Goal: Information Seeking & Learning: Find specific fact

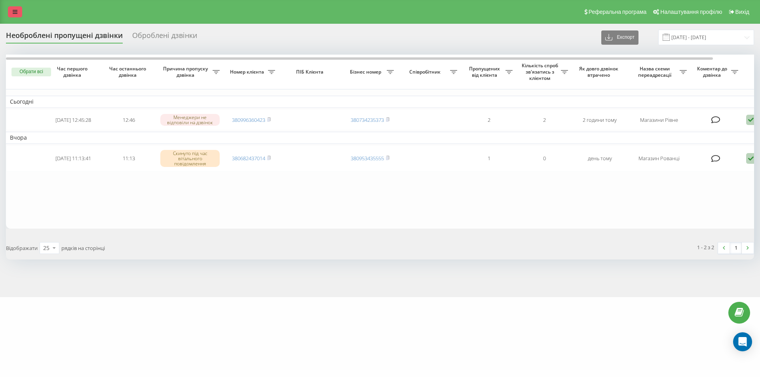
click at [15, 12] on icon at bounding box center [15, 12] width 5 height 6
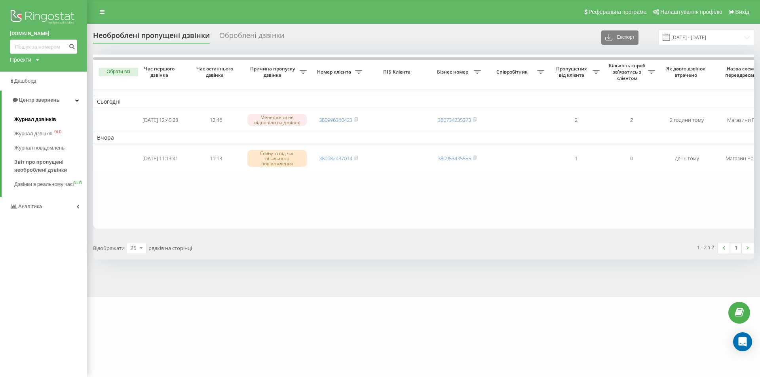
click at [42, 120] on span "Журнал дзвінків" at bounding box center [35, 120] width 42 height 8
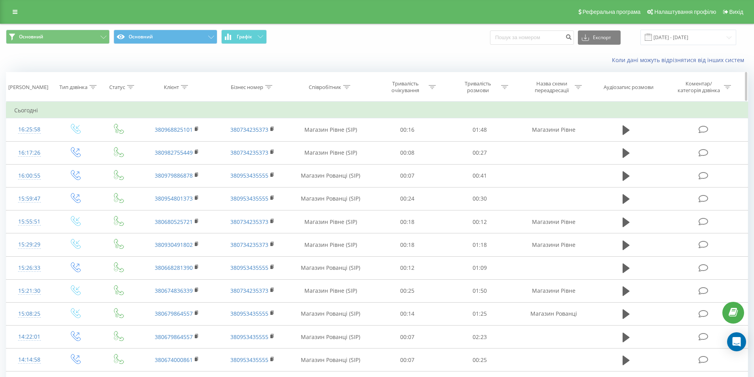
click at [348, 90] on div at bounding box center [346, 87] width 7 height 7
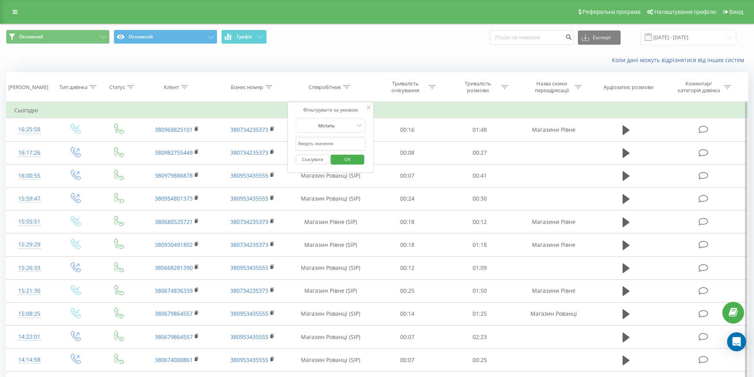
click at [327, 145] on input "text" at bounding box center [331, 144] width 70 height 14
type input "магазин ро"
click at [346, 161] on span "OK" at bounding box center [348, 159] width 22 height 12
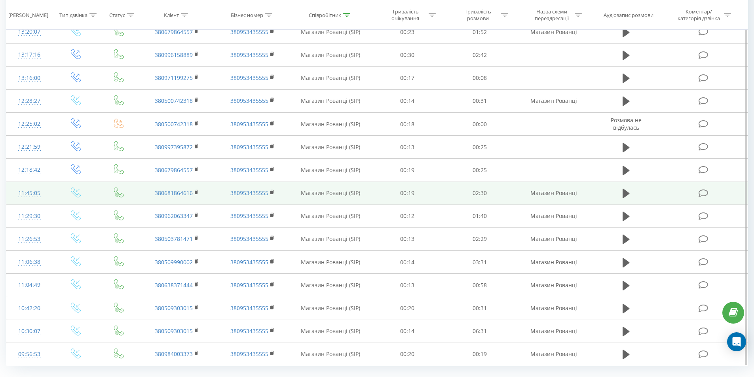
scroll to position [347, 0]
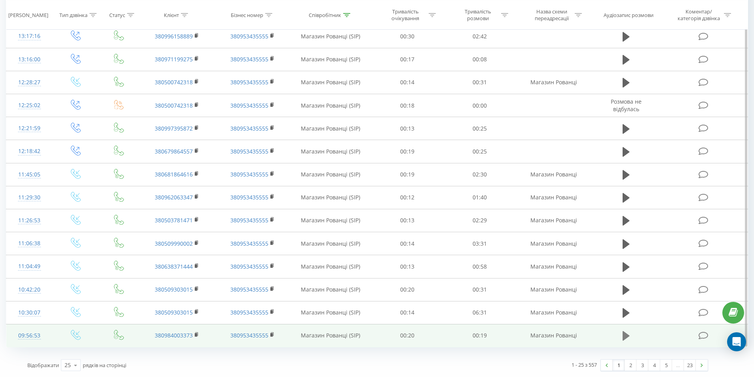
click at [624, 334] on icon at bounding box center [626, 336] width 7 height 10
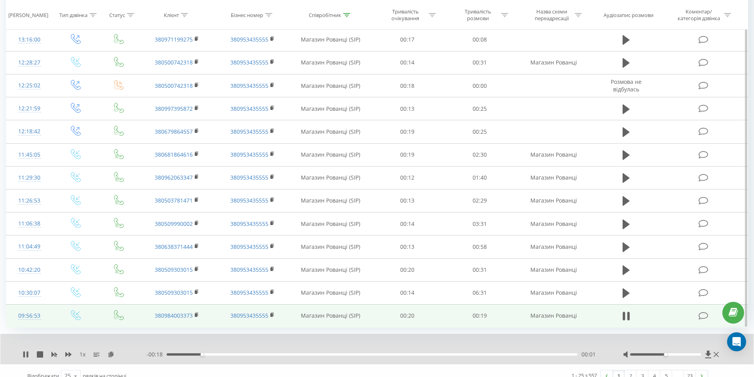
scroll to position [377, 0]
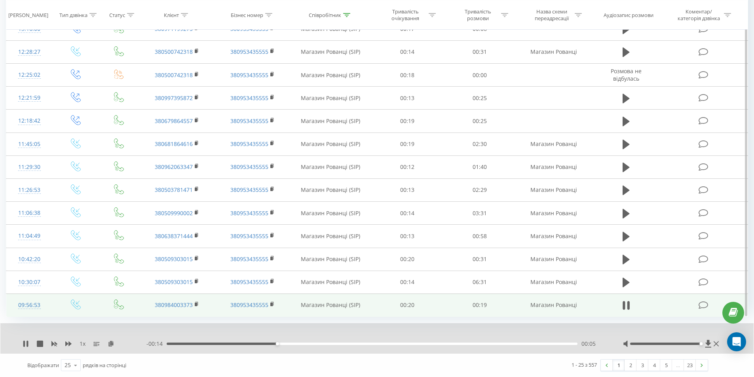
drag, startPoint x: 667, startPoint y: 344, endPoint x: 699, endPoint y: 347, distance: 32.2
click at [699, 347] on div at bounding box center [672, 344] width 98 height 8
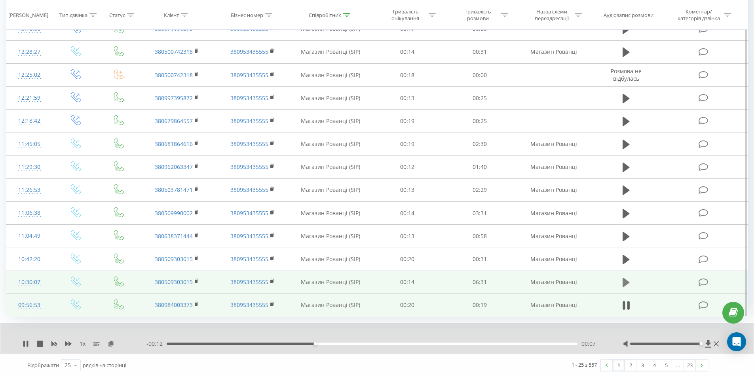
click at [626, 280] on icon at bounding box center [626, 283] width 7 height 10
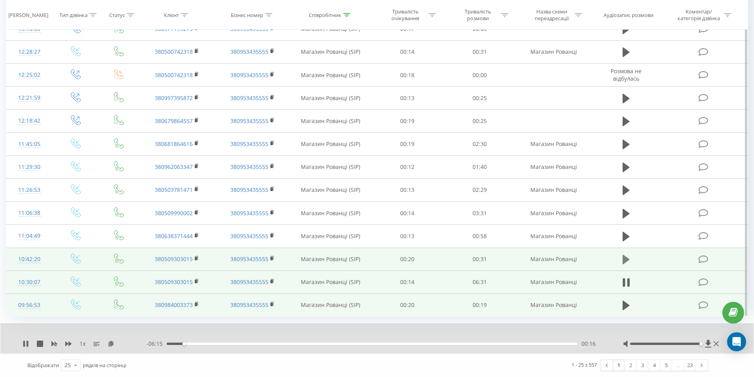
click at [628, 257] on icon at bounding box center [626, 259] width 7 height 11
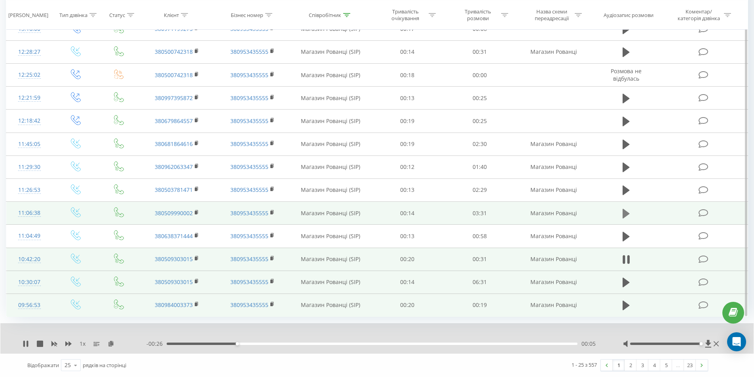
click at [626, 211] on icon at bounding box center [626, 214] width 7 height 10
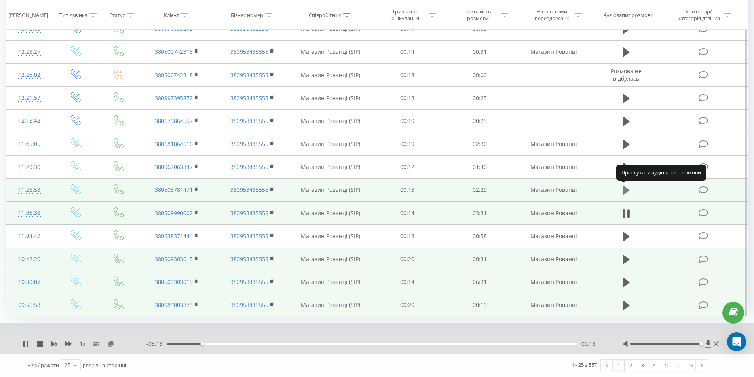
click at [626, 191] on icon at bounding box center [626, 191] width 7 height 10
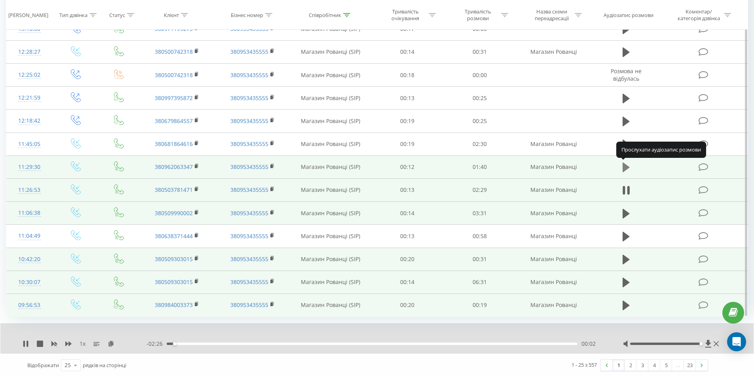
click at [624, 169] on icon at bounding box center [626, 168] width 7 height 10
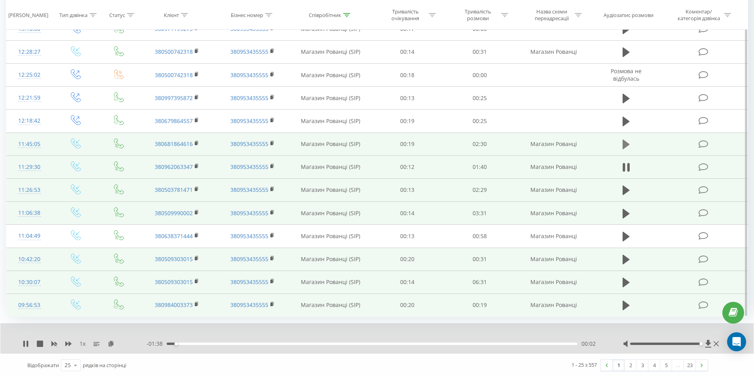
click at [629, 148] on icon at bounding box center [626, 144] width 7 height 11
click at [629, 148] on icon at bounding box center [628, 144] width 2 height 9
click at [196, 142] on rect at bounding box center [196, 144] width 2 height 4
